Goal: Entertainment & Leisure: Consume media (video, audio)

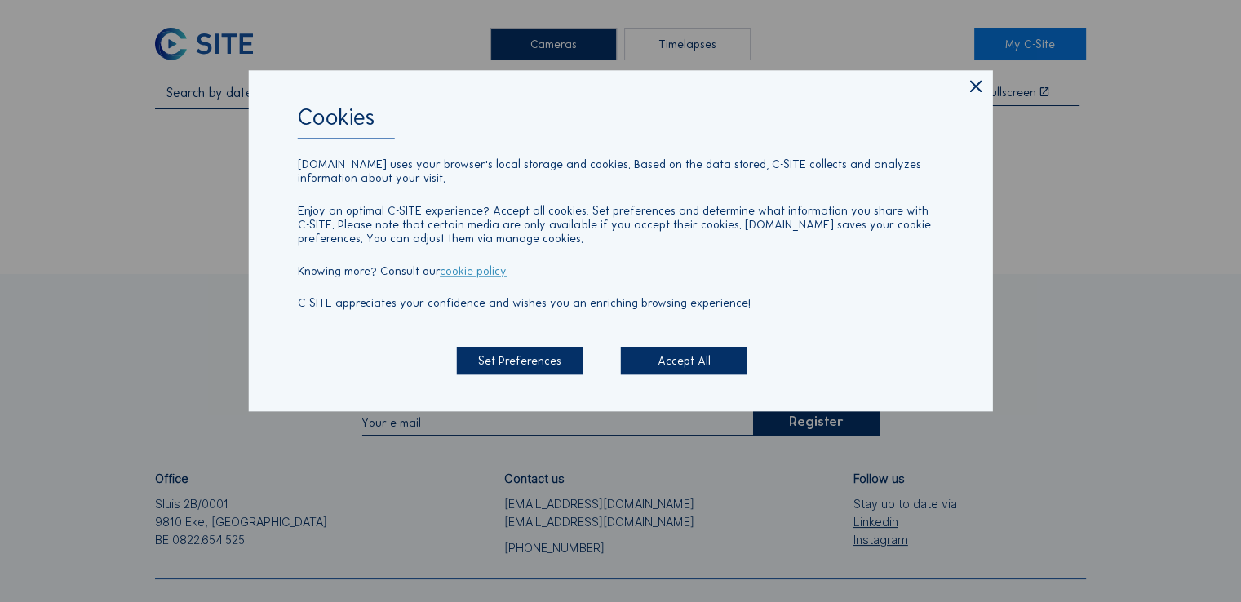
click at [975, 86] on icon at bounding box center [976, 87] width 20 height 20
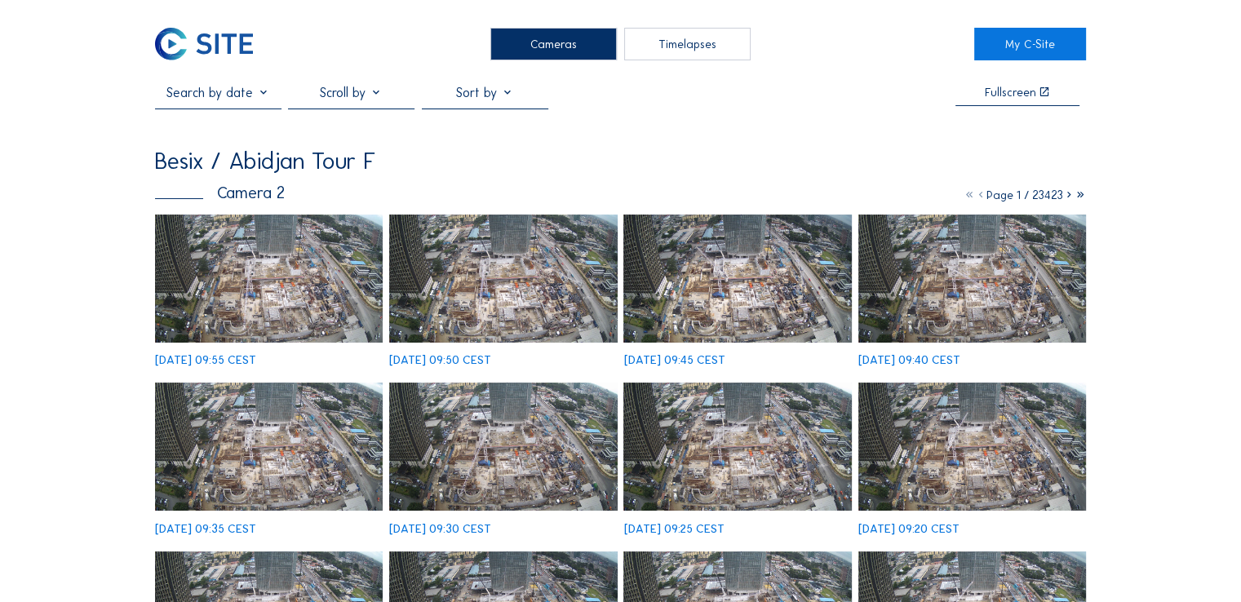
click at [787, 94] on div "Fullscreen" at bounding box center [620, 97] width 931 height 24
click at [295, 279] on img at bounding box center [269, 279] width 228 height 128
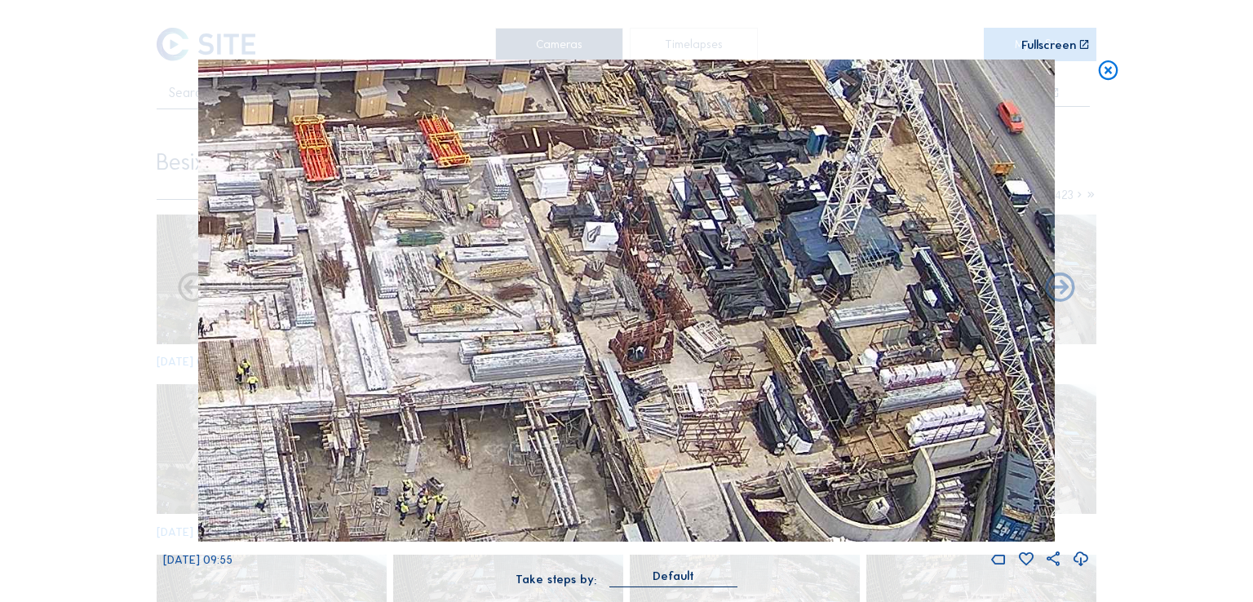
drag, startPoint x: 825, startPoint y: 376, endPoint x: 764, endPoint y: 340, distance: 70.2
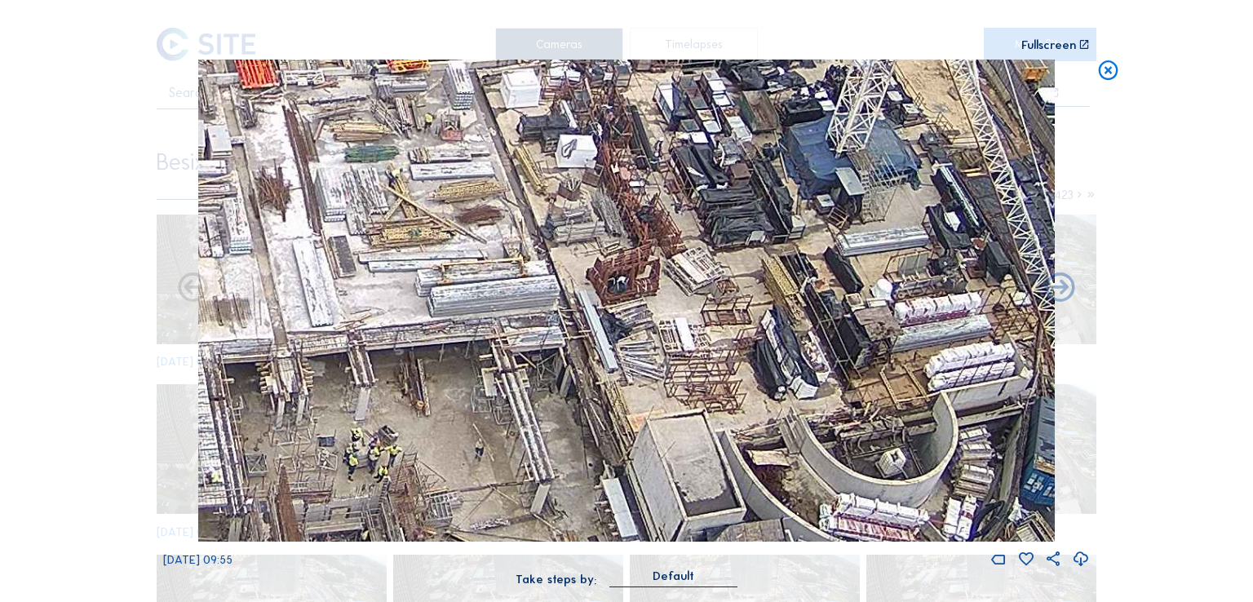
drag, startPoint x: 673, startPoint y: 412, endPoint x: 667, endPoint y: 327, distance: 85.1
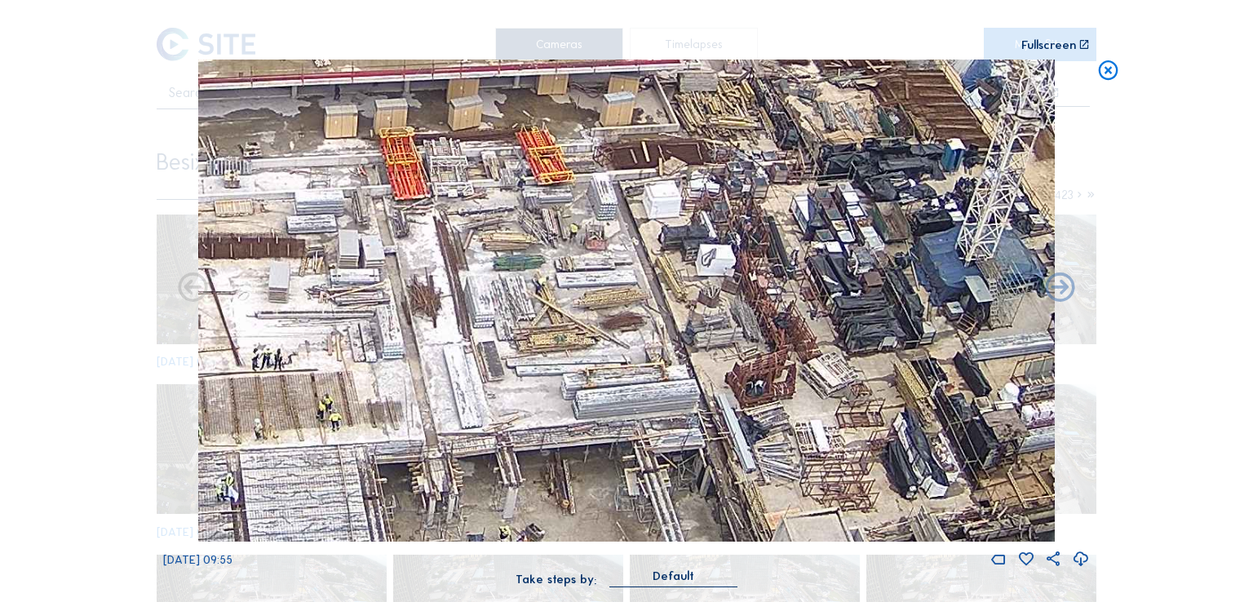
drag, startPoint x: 680, startPoint y: 304, endPoint x: 838, endPoint y: 419, distance: 194.5
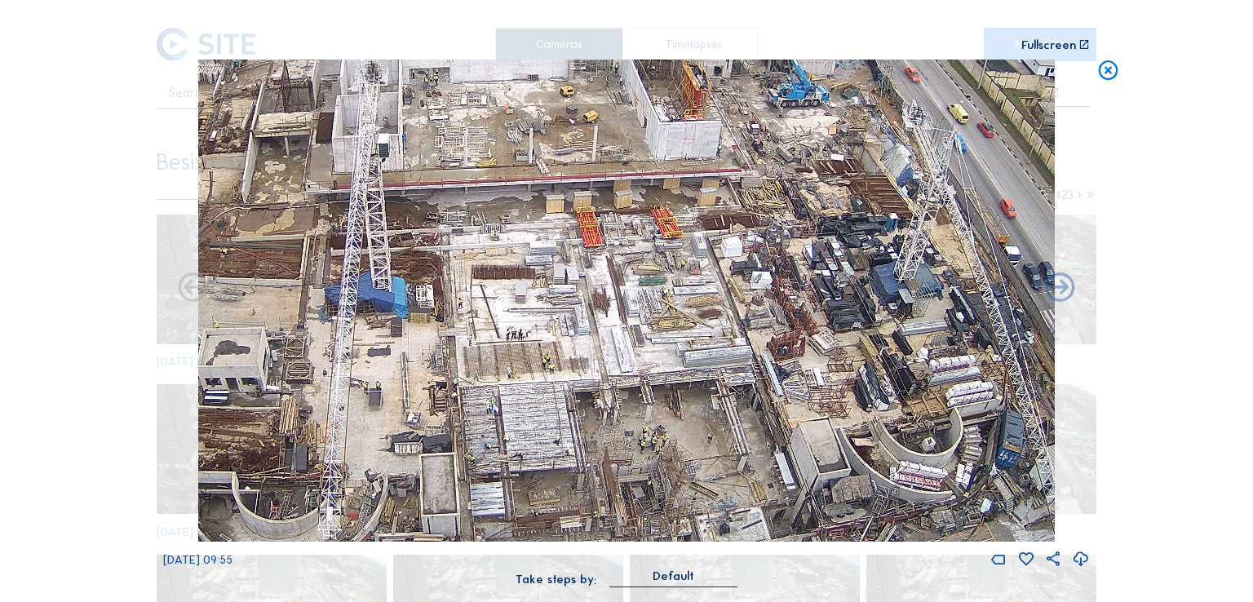
drag, startPoint x: 822, startPoint y: 428, endPoint x: 806, endPoint y: 379, distance: 51.6
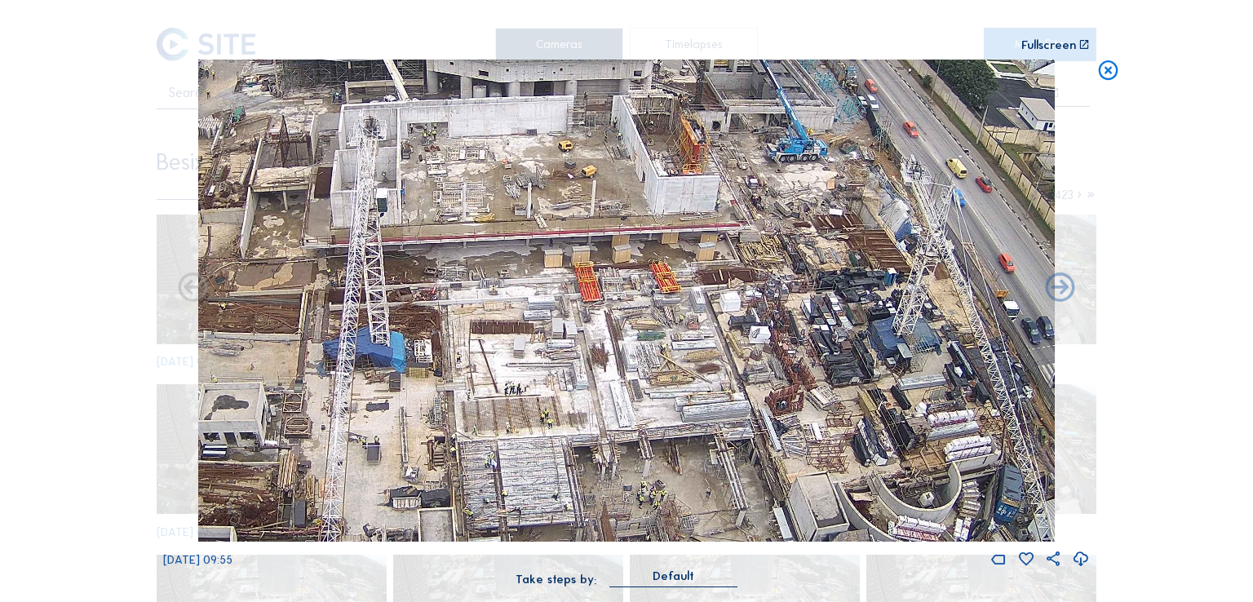
drag, startPoint x: 749, startPoint y: 338, endPoint x: 746, endPoint y: 388, distance: 49.9
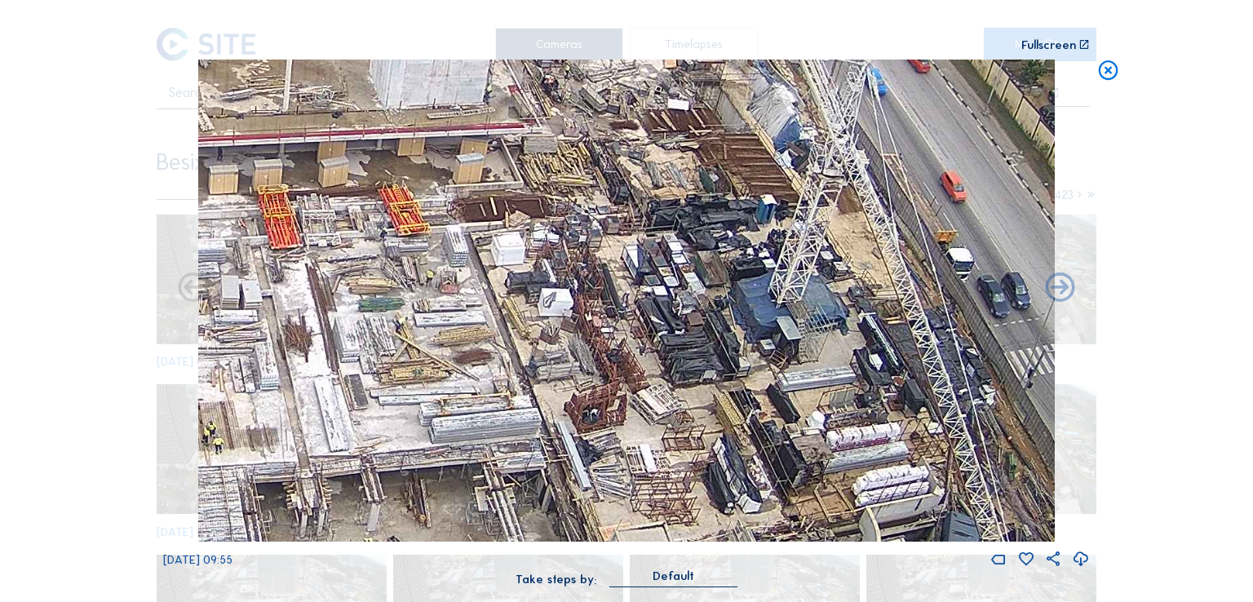
drag, startPoint x: 989, startPoint y: 402, endPoint x: 826, endPoint y: 401, distance: 163.2
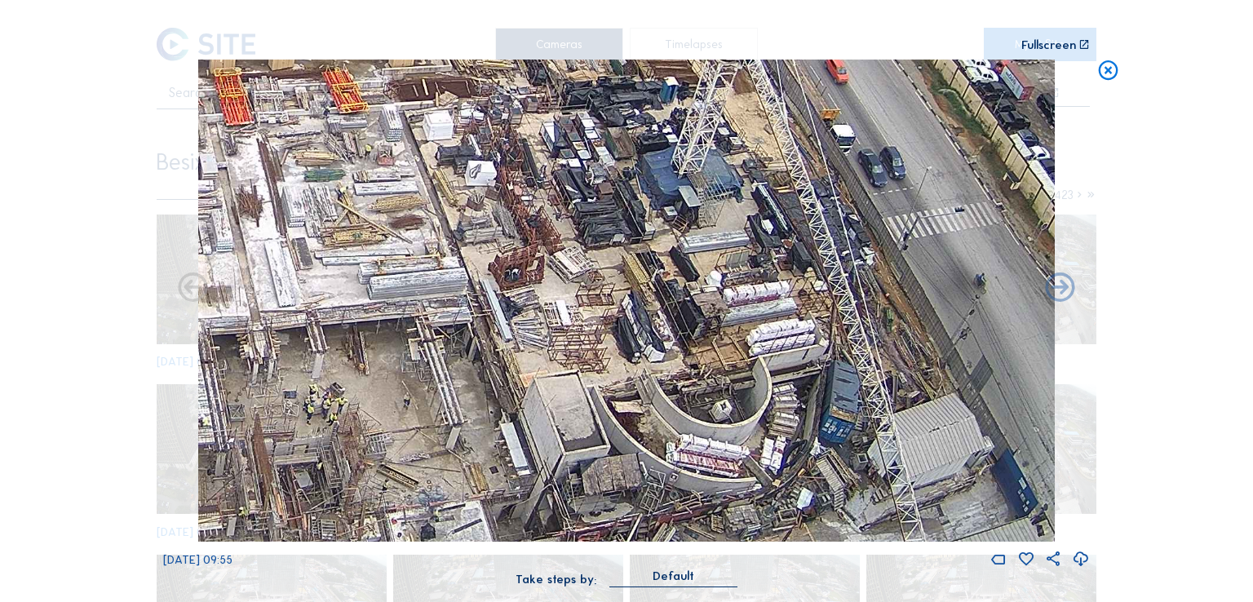
drag, startPoint x: 640, startPoint y: 404, endPoint x: 632, endPoint y: 291, distance: 112.9
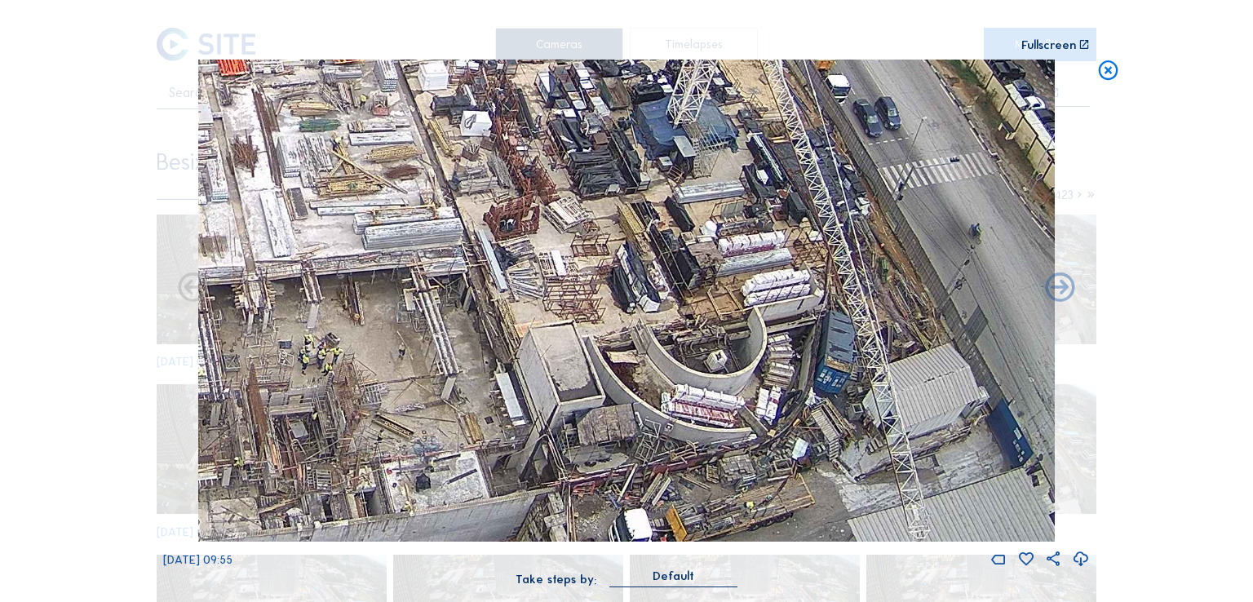
drag, startPoint x: 642, startPoint y: 328, endPoint x: 637, endPoint y: 278, distance: 50.0
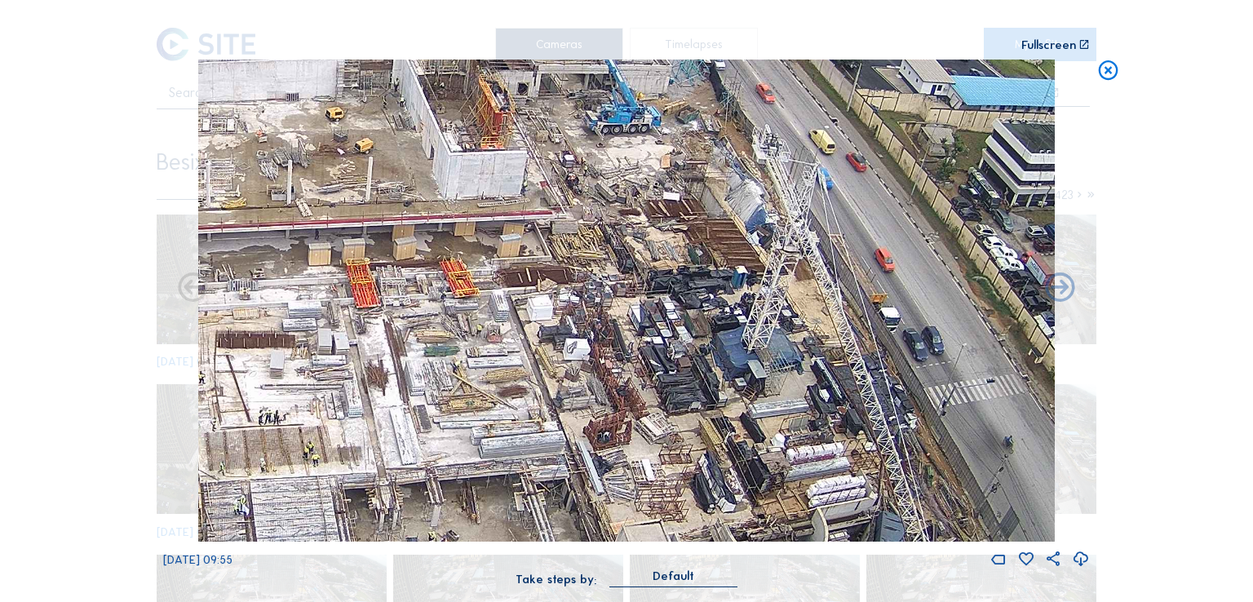
drag, startPoint x: 711, startPoint y: 255, endPoint x: 768, endPoint y: 443, distance: 196.7
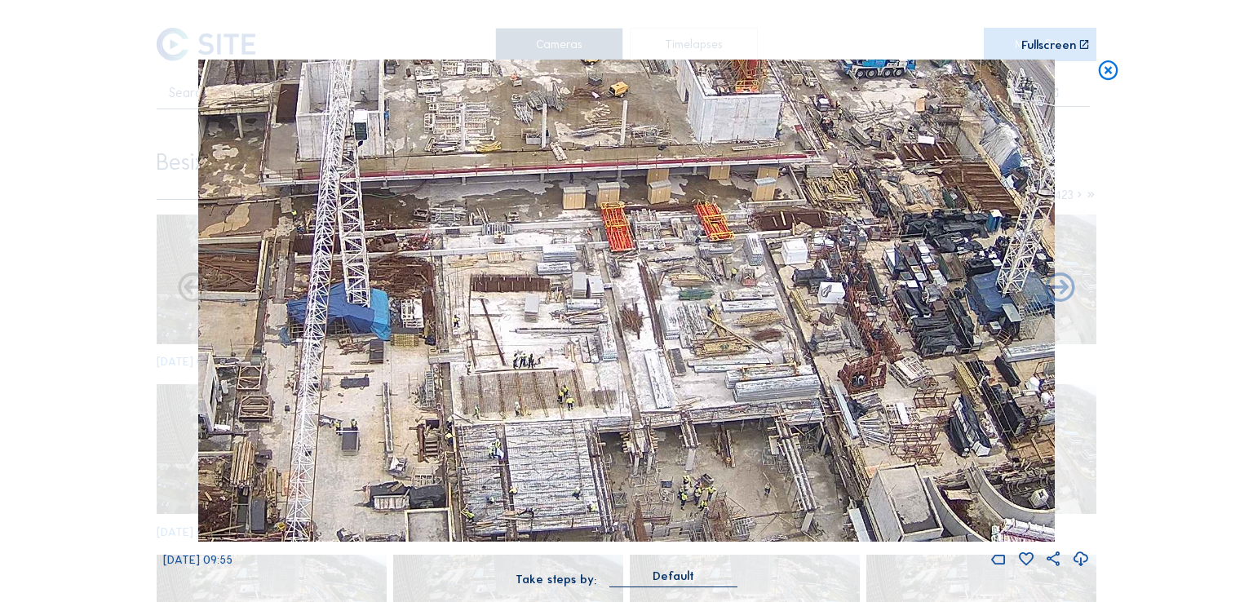
drag, startPoint x: 506, startPoint y: 329, endPoint x: 855, endPoint y: 225, distance: 364.3
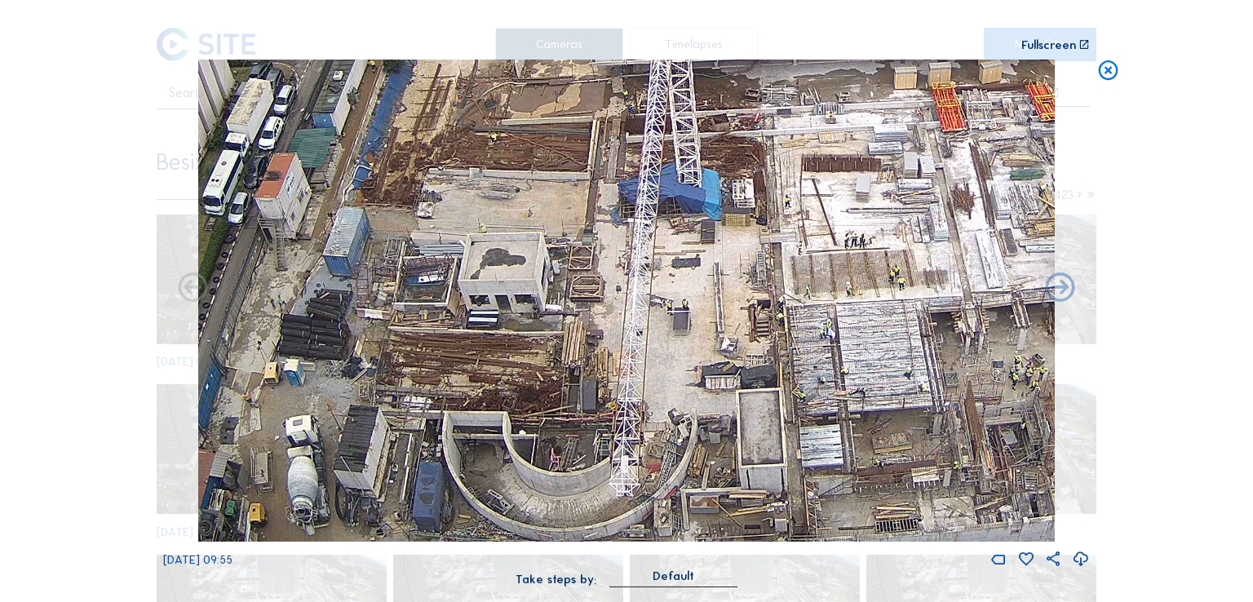
drag, startPoint x: 507, startPoint y: 348, endPoint x: 744, endPoint y: 275, distance: 247.5
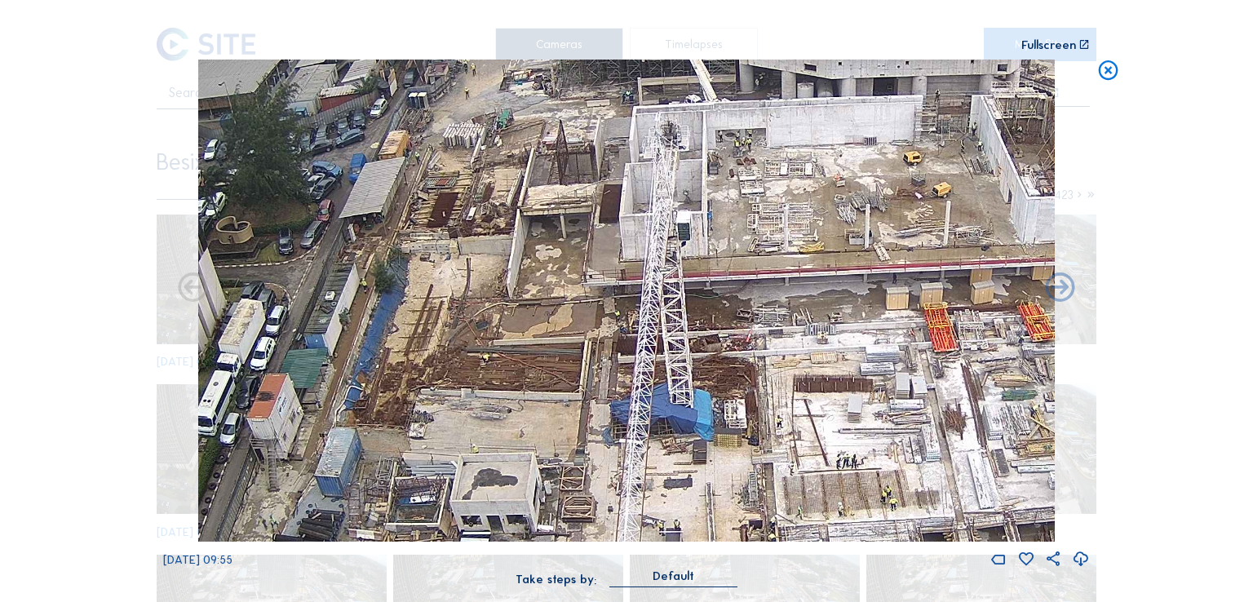
drag, startPoint x: 558, startPoint y: 286, endPoint x: 531, endPoint y: 488, distance: 203.3
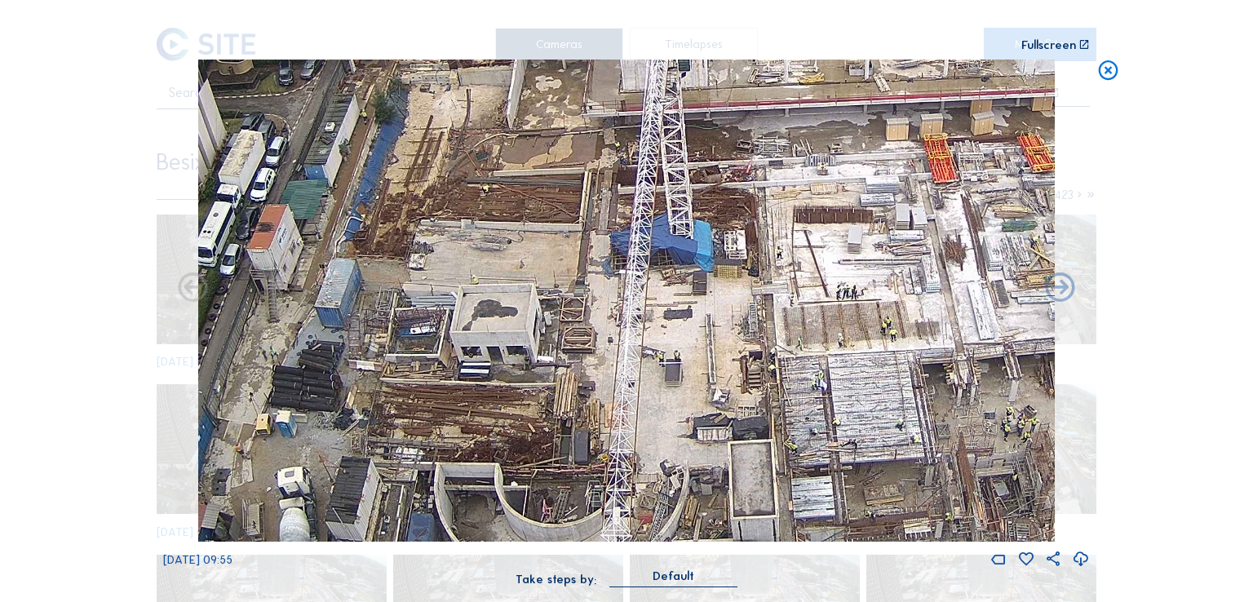
drag, startPoint x: 721, startPoint y: 175, endPoint x: 719, endPoint y: 8, distance: 166.5
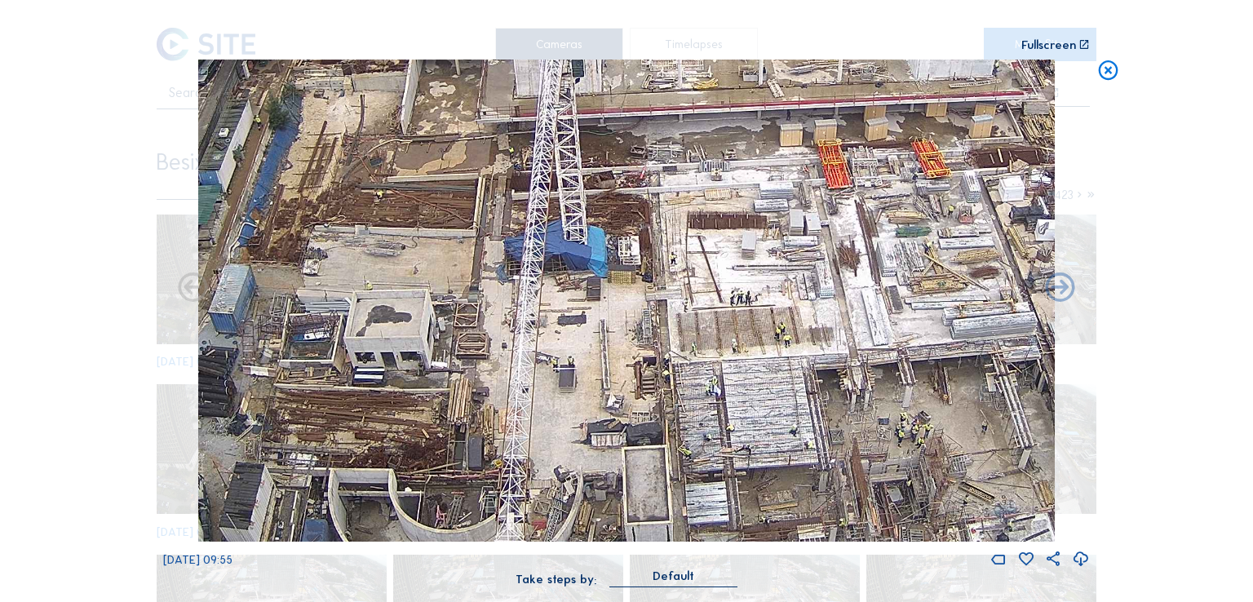
drag, startPoint x: 702, startPoint y: 171, endPoint x: 594, endPoint y: 193, distance: 110.1
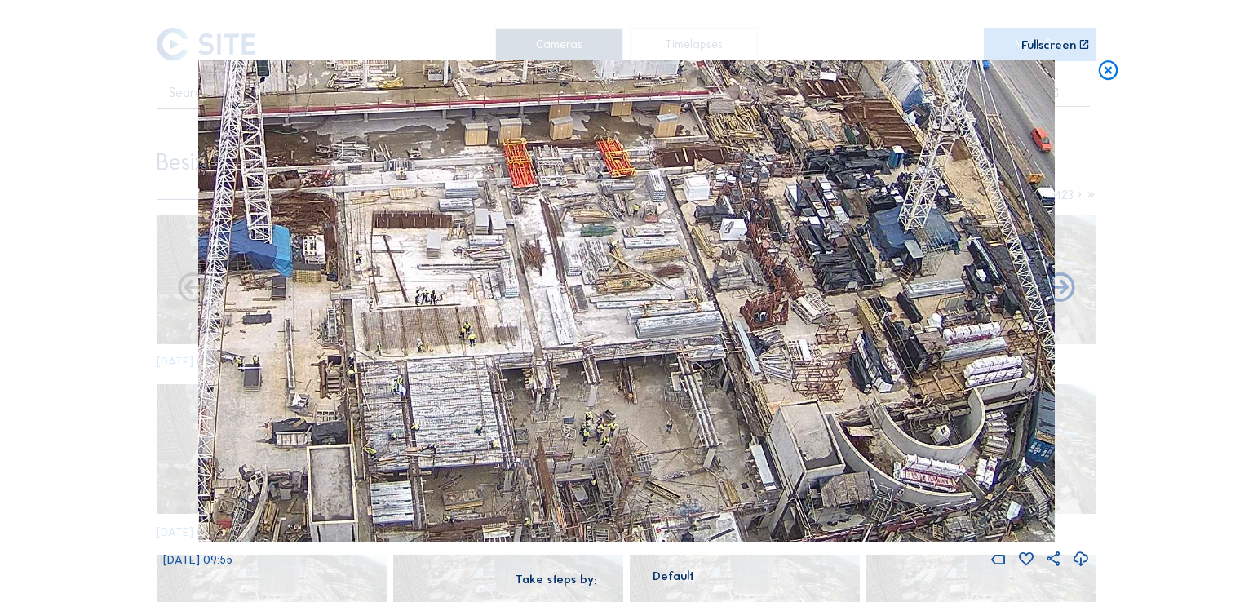
drag, startPoint x: 871, startPoint y: 259, endPoint x: 585, endPoint y: 259, distance: 285.6
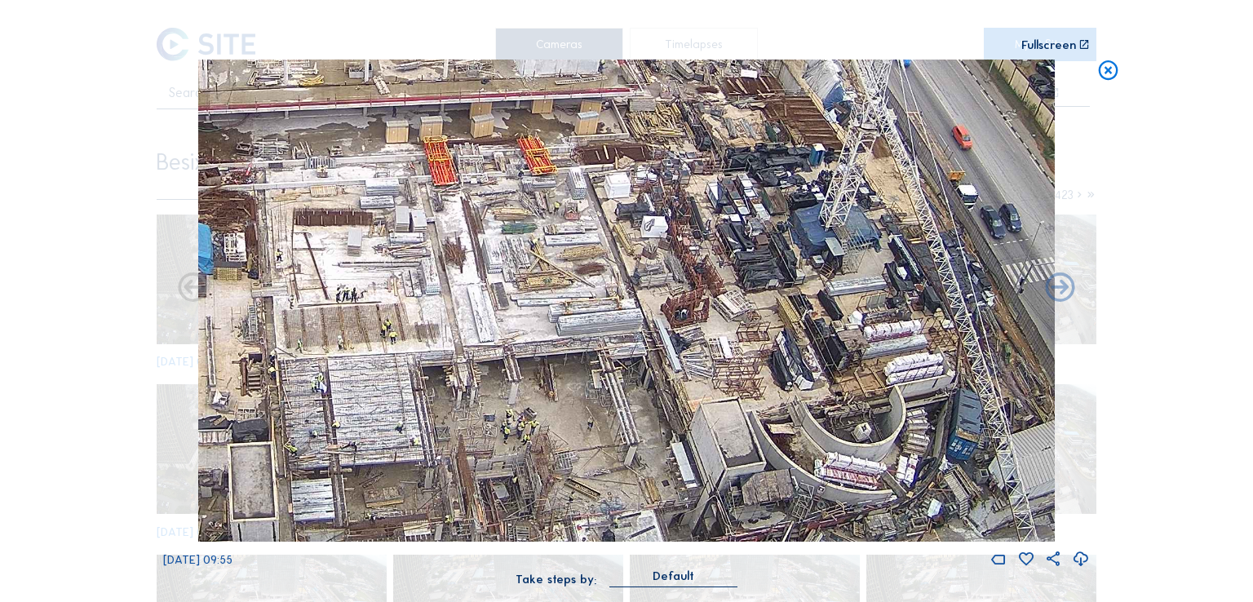
drag, startPoint x: 880, startPoint y: 276, endPoint x: 806, endPoint y: 273, distance: 74.3
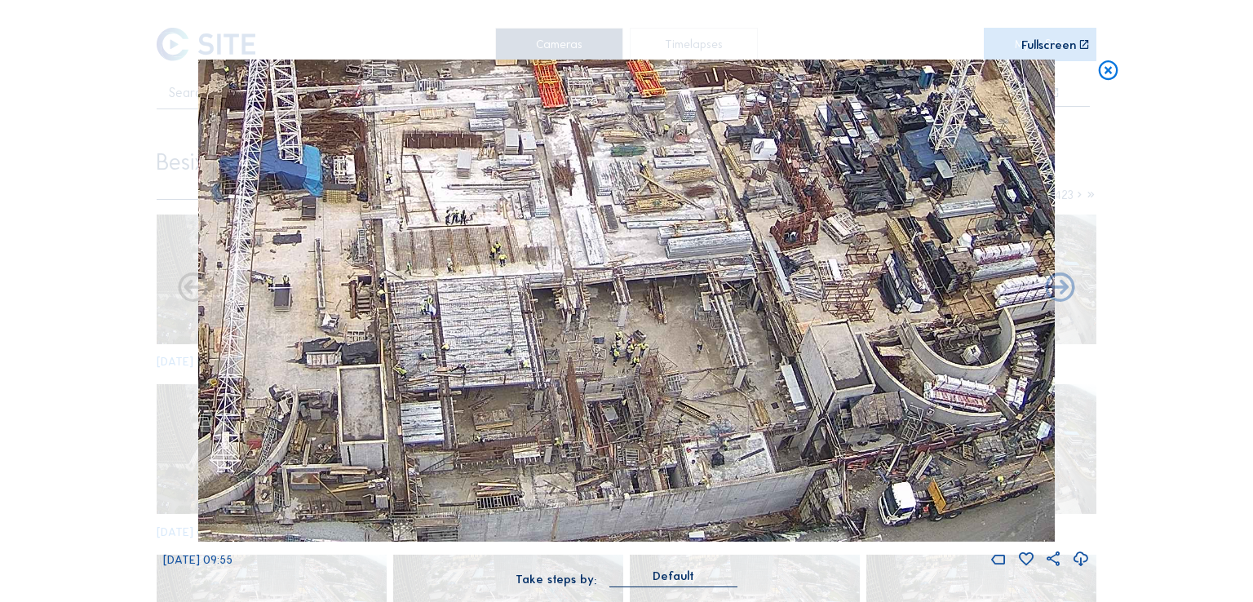
drag, startPoint x: 863, startPoint y: 274, endPoint x: 973, endPoint y: 197, distance: 134.0
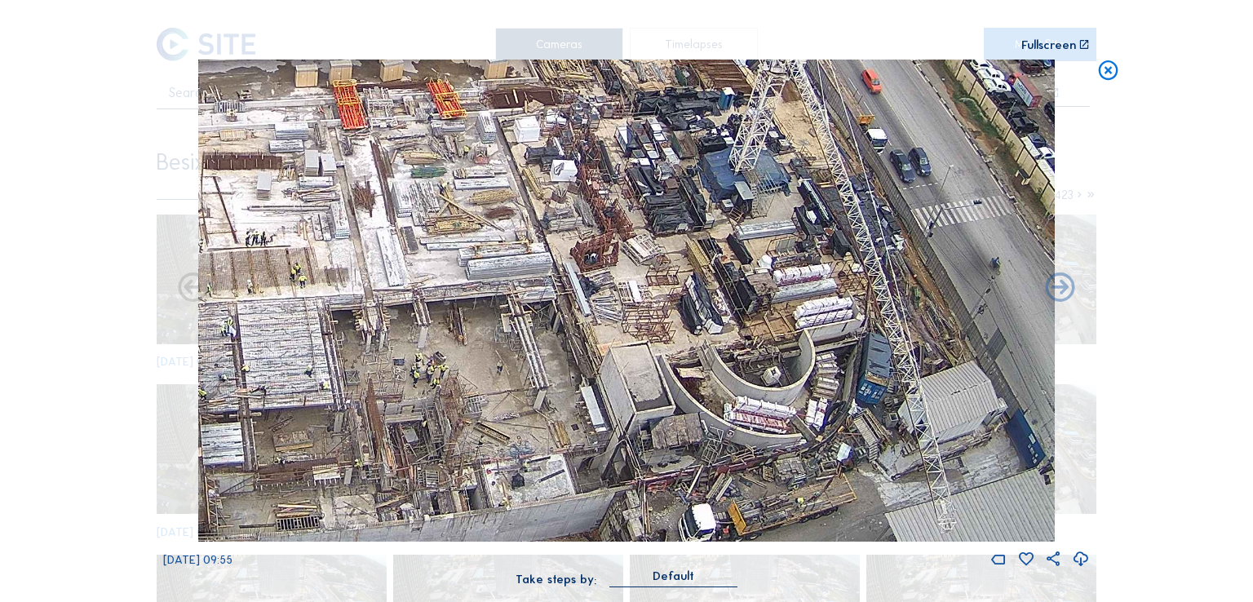
drag, startPoint x: 966, startPoint y: 264, endPoint x: 760, endPoint y: 282, distance: 206.5
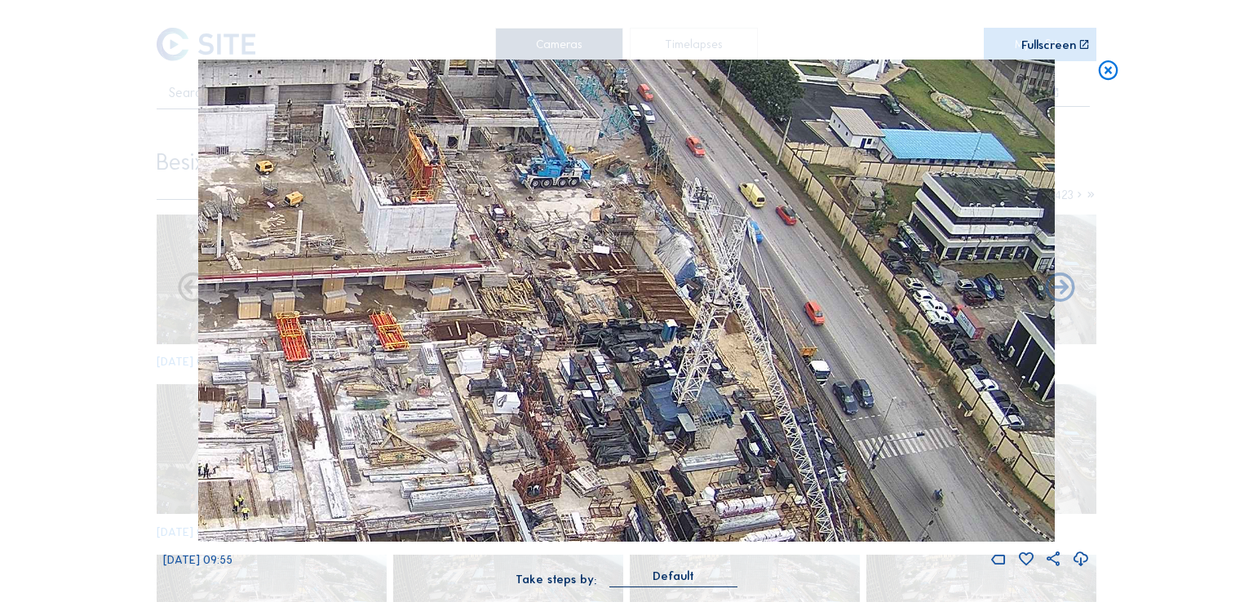
drag, startPoint x: 777, startPoint y: 234, endPoint x: 667, endPoint y: 402, distance: 201.0
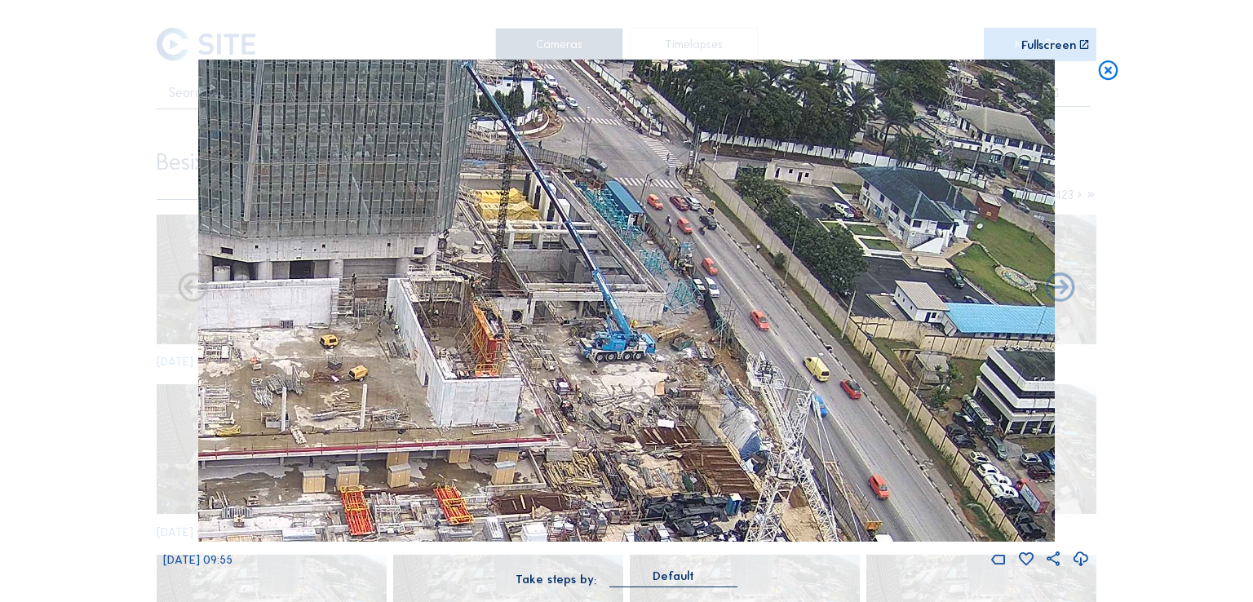
drag, startPoint x: 583, startPoint y: 213, endPoint x: 648, endPoint y: 387, distance: 185.6
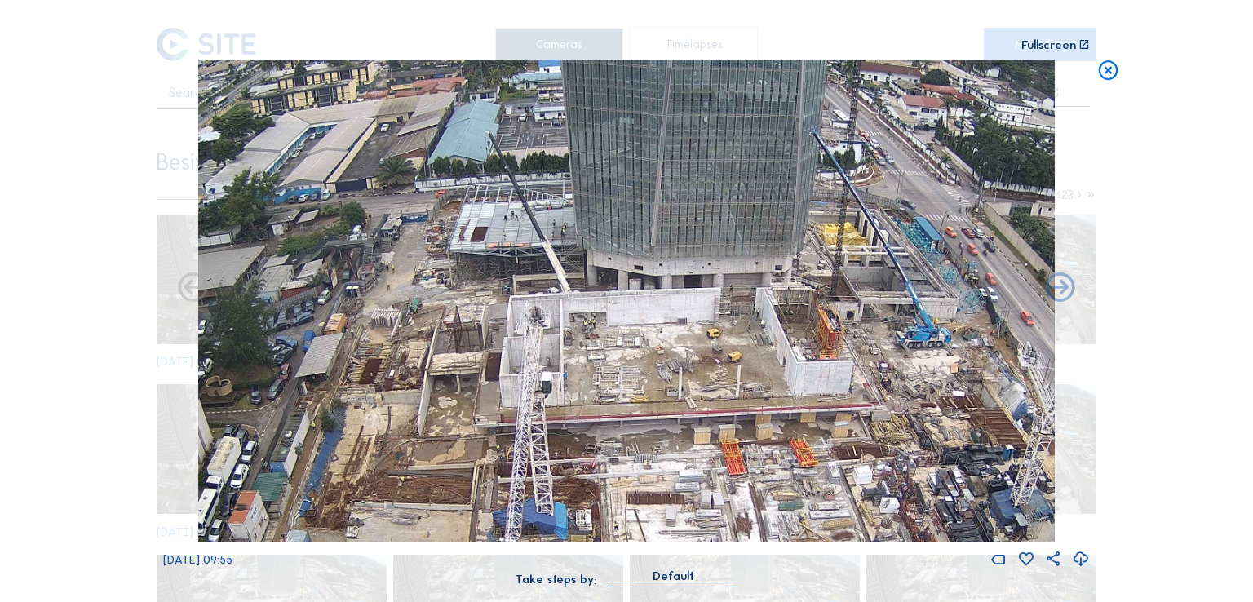
drag, startPoint x: 414, startPoint y: 392, endPoint x: 752, endPoint y: 376, distance: 338.1
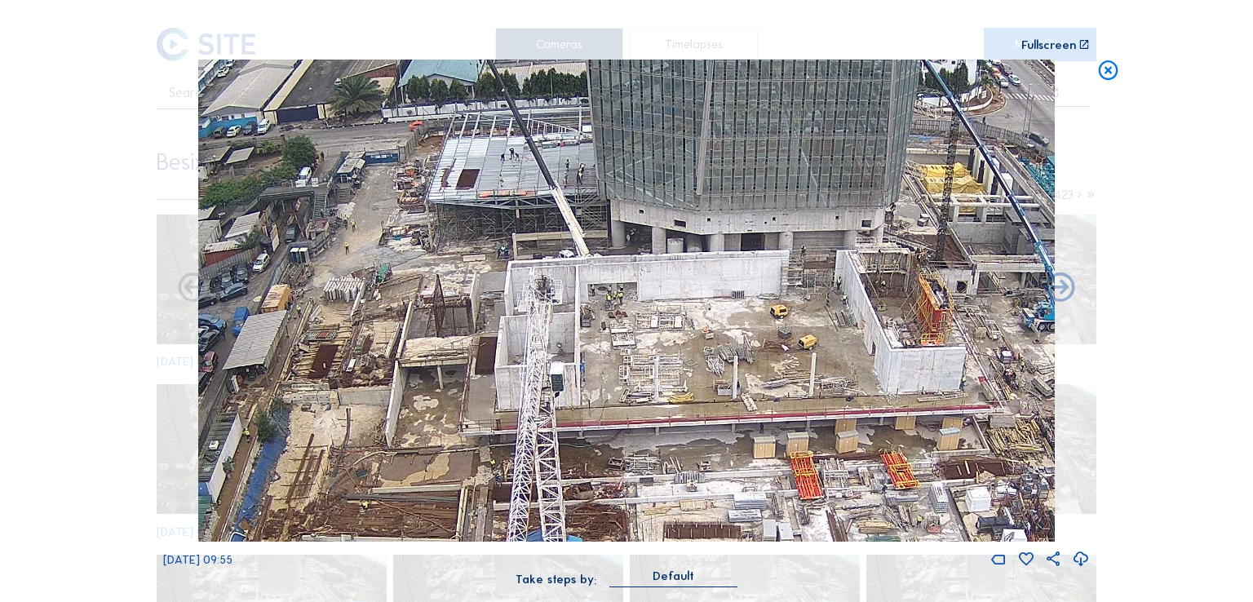
drag, startPoint x: 842, startPoint y: 377, endPoint x: 756, endPoint y: 376, distance: 86.5
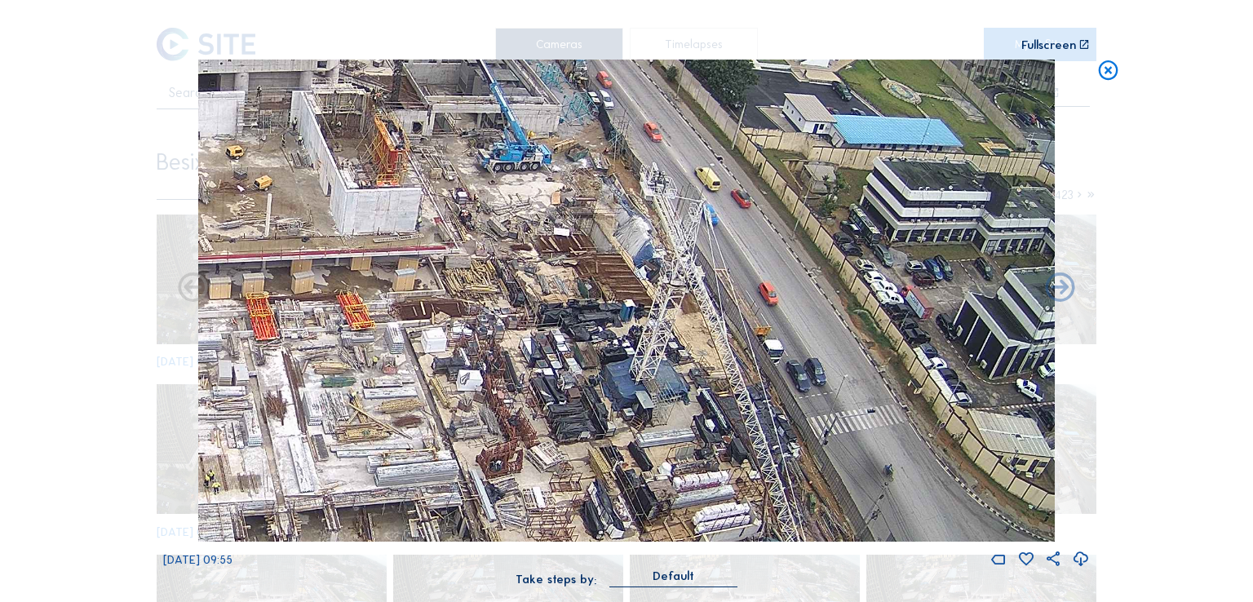
drag, startPoint x: 845, startPoint y: 379, endPoint x: 411, endPoint y: 228, distance: 459.6
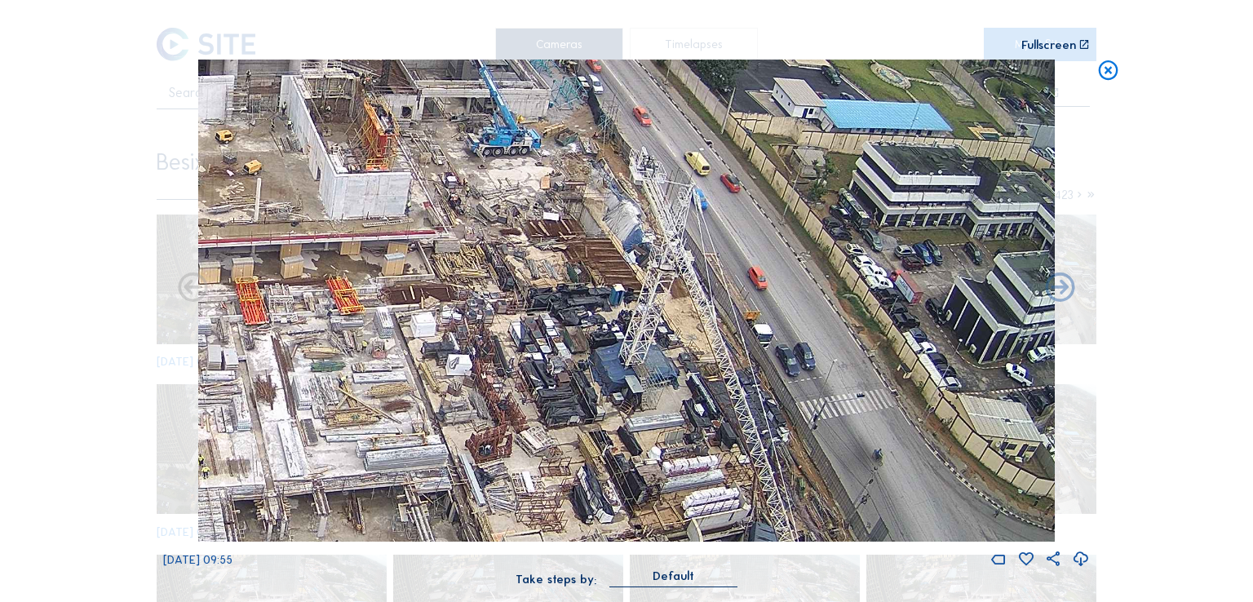
drag, startPoint x: 676, startPoint y: 427, endPoint x: 610, endPoint y: 247, distance: 191.3
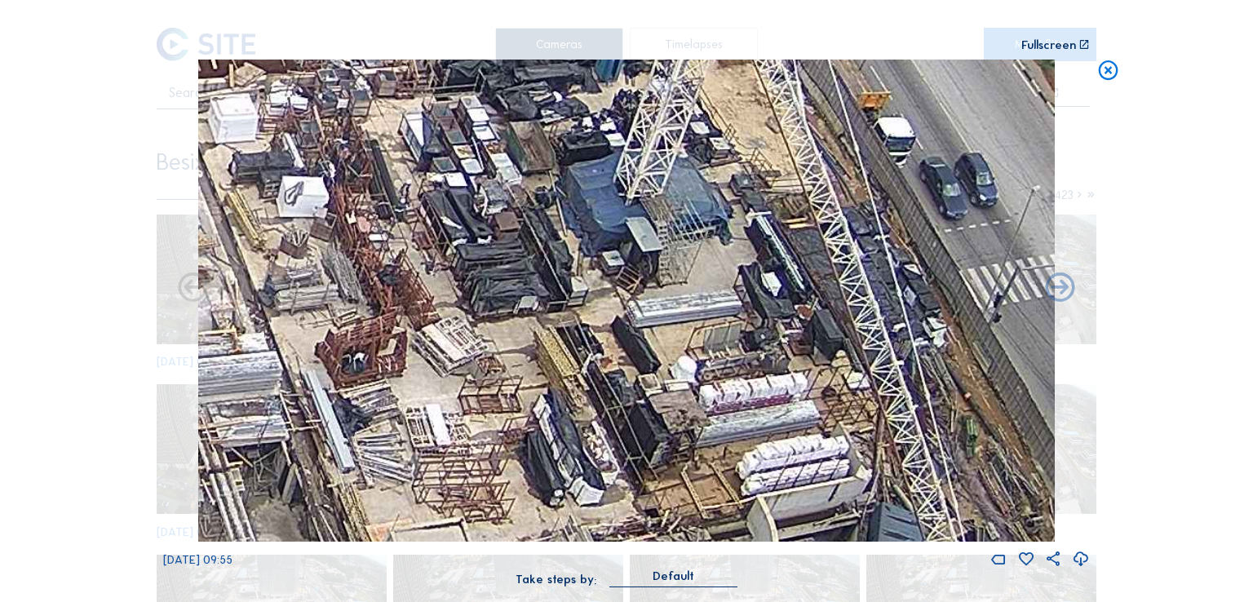
drag, startPoint x: 636, startPoint y: 276, endPoint x: 663, endPoint y: 363, distance: 91.6
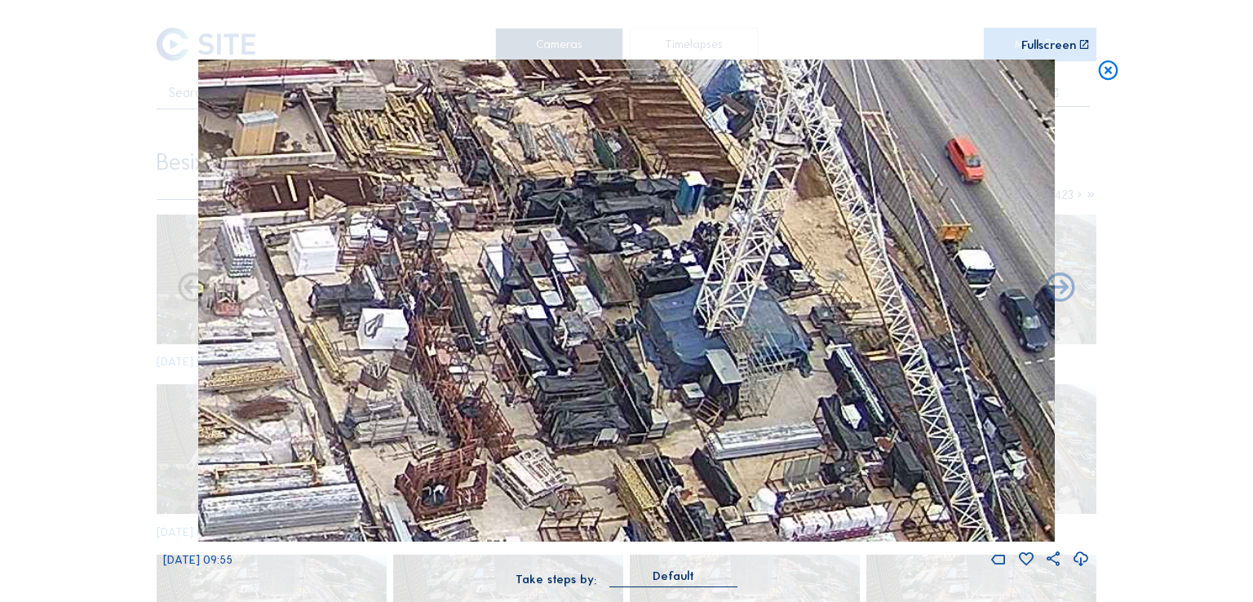
drag, startPoint x: 554, startPoint y: 230, endPoint x: 634, endPoint y: 363, distance: 155.2
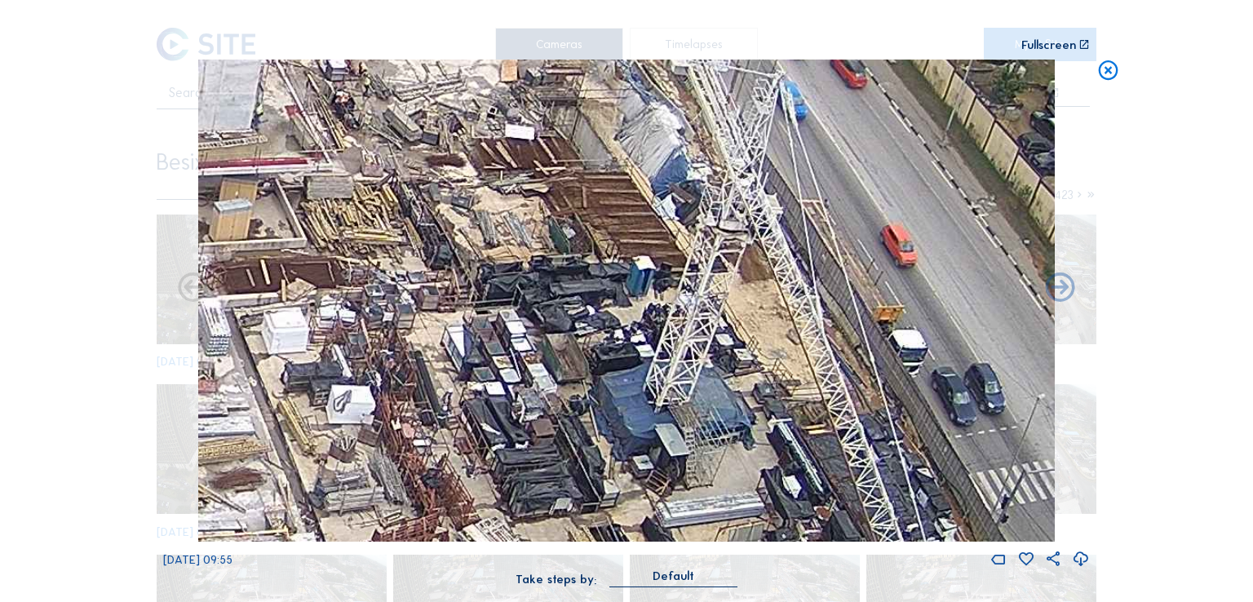
drag, startPoint x: 604, startPoint y: 314, endPoint x: 581, endPoint y: 377, distance: 66.8
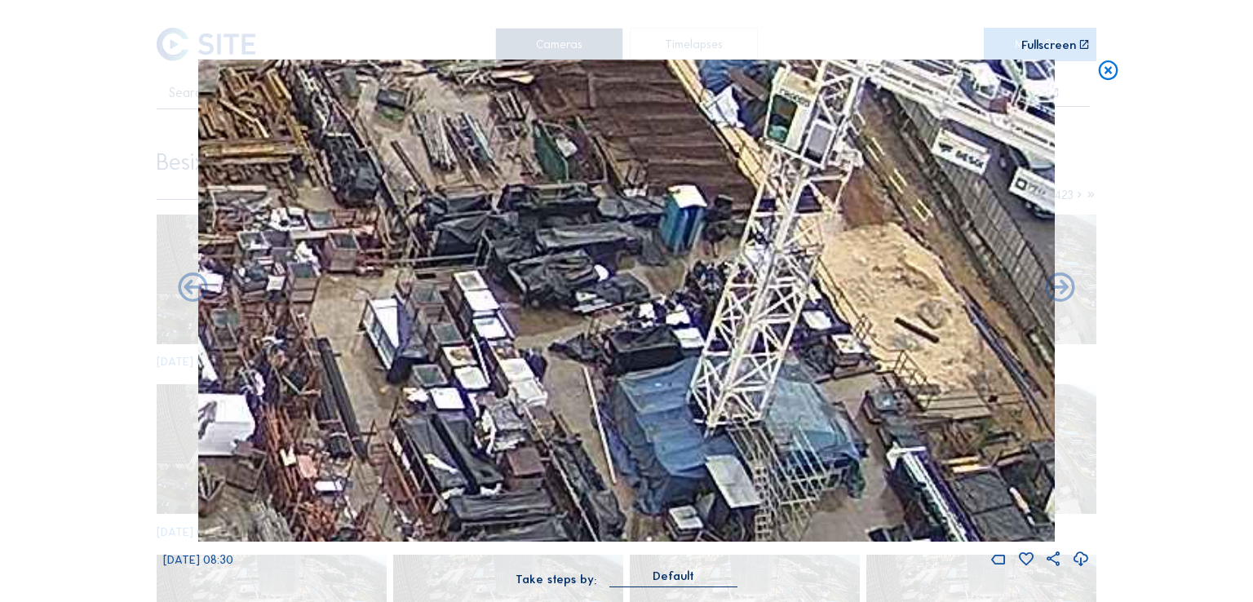
click at [1107, 73] on icon at bounding box center [1109, 72] width 24 height 24
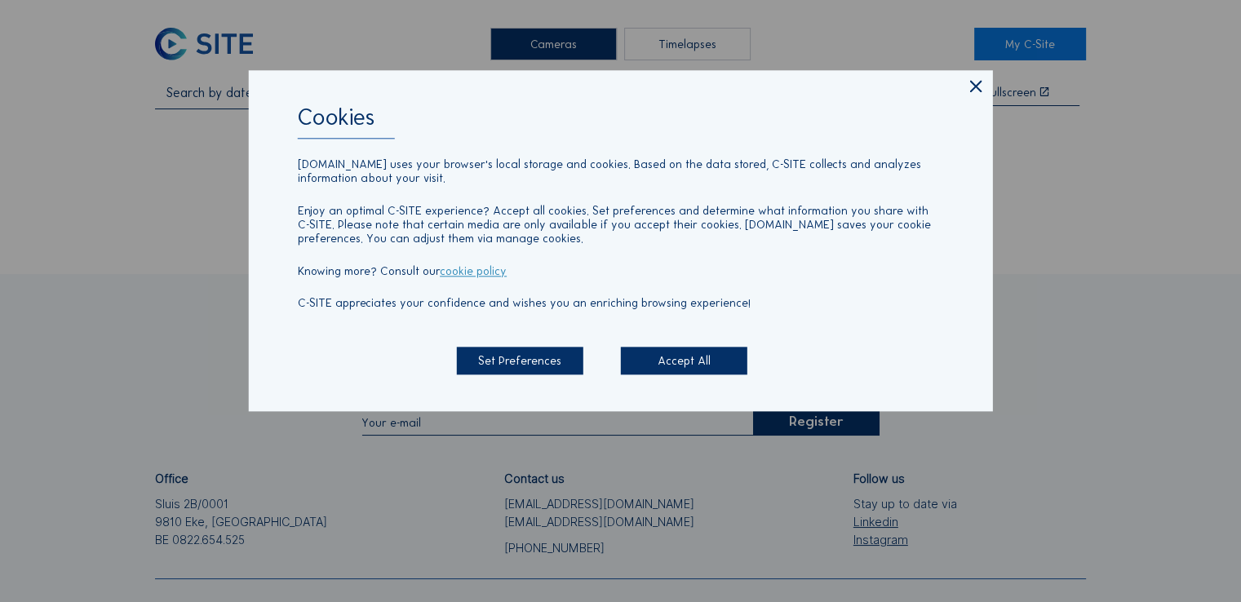
click at [979, 92] on icon at bounding box center [976, 87] width 20 height 20
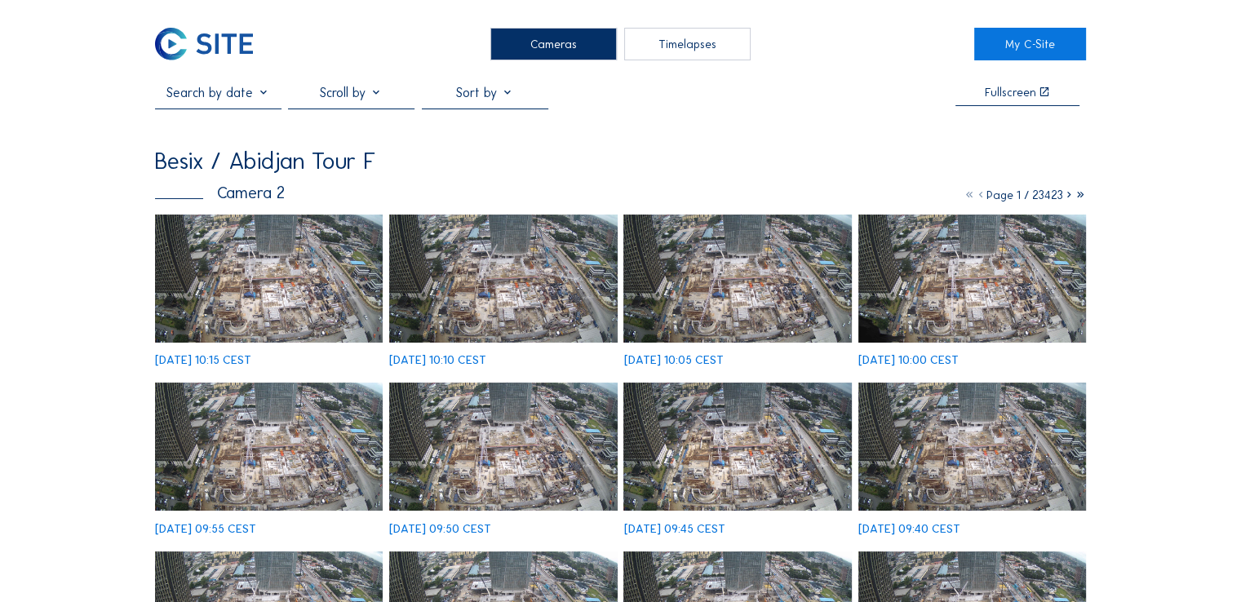
click at [309, 264] on img at bounding box center [269, 279] width 228 height 128
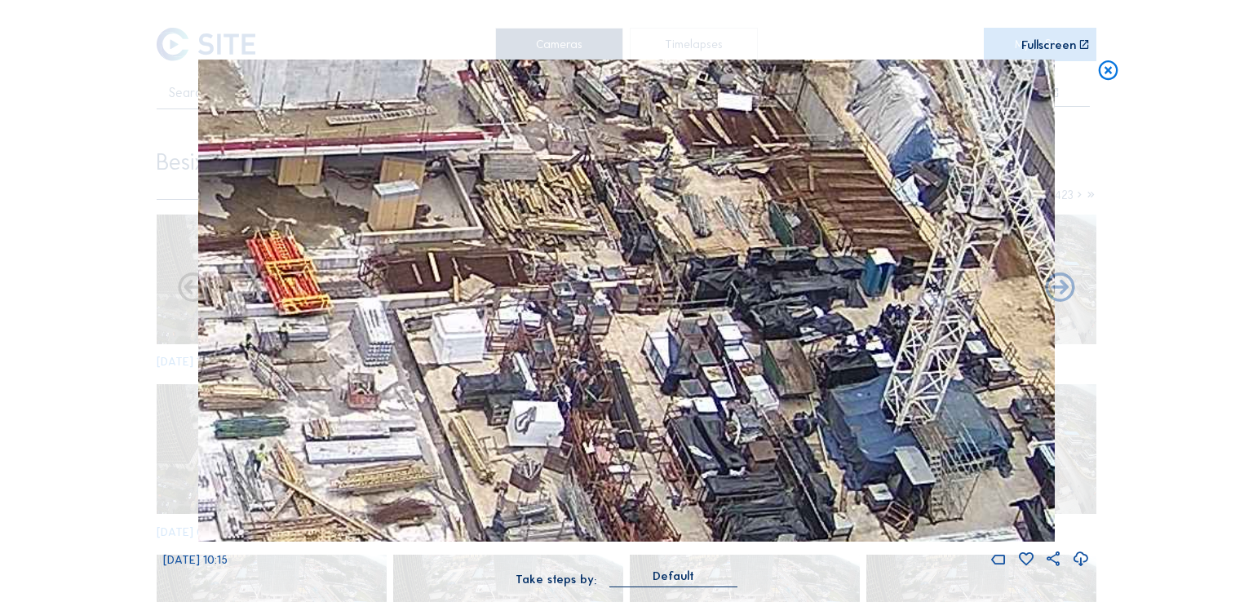
click at [1106, 76] on icon at bounding box center [1109, 72] width 24 height 24
